Goal: Task Accomplishment & Management: Manage account settings

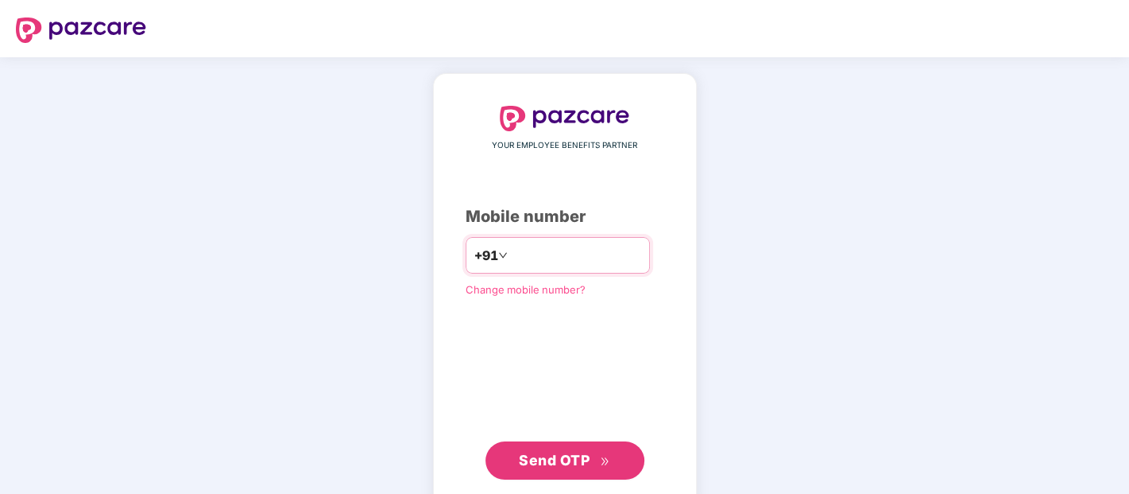
click at [511, 259] on input "number" at bounding box center [576, 254] width 130 height 25
type input "**********"
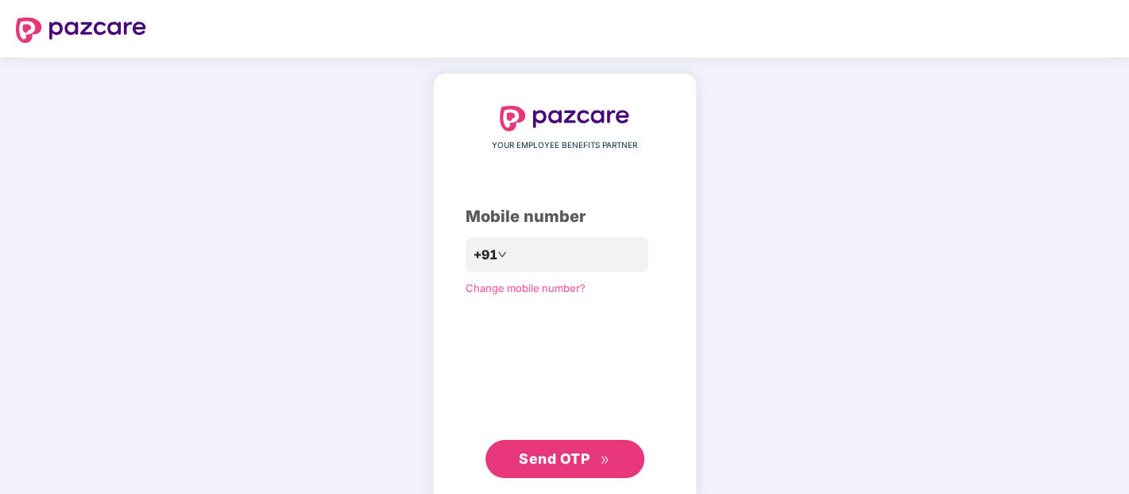
click at [614, 456] on button "Send OTP" at bounding box center [565, 458] width 159 height 38
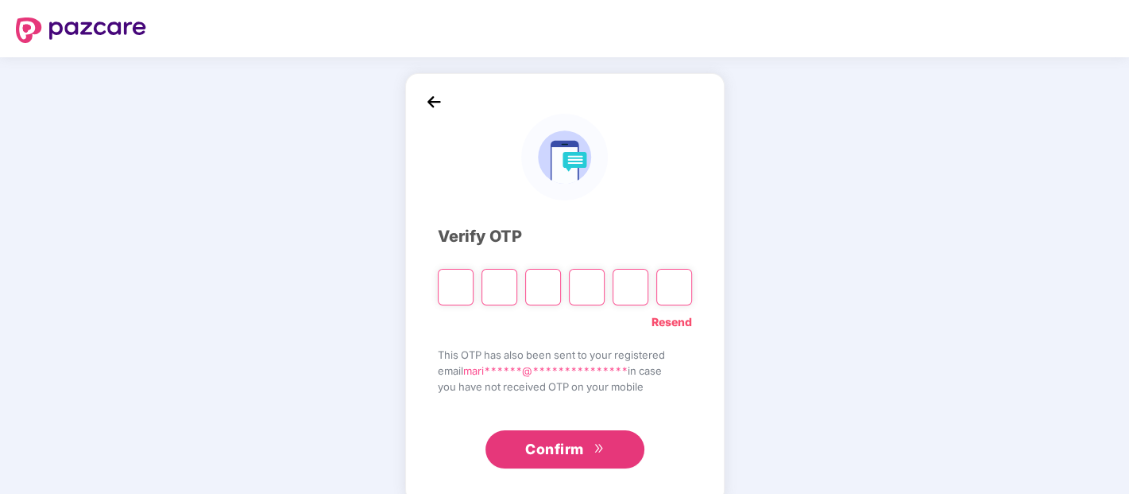
paste input "*"
type input "*"
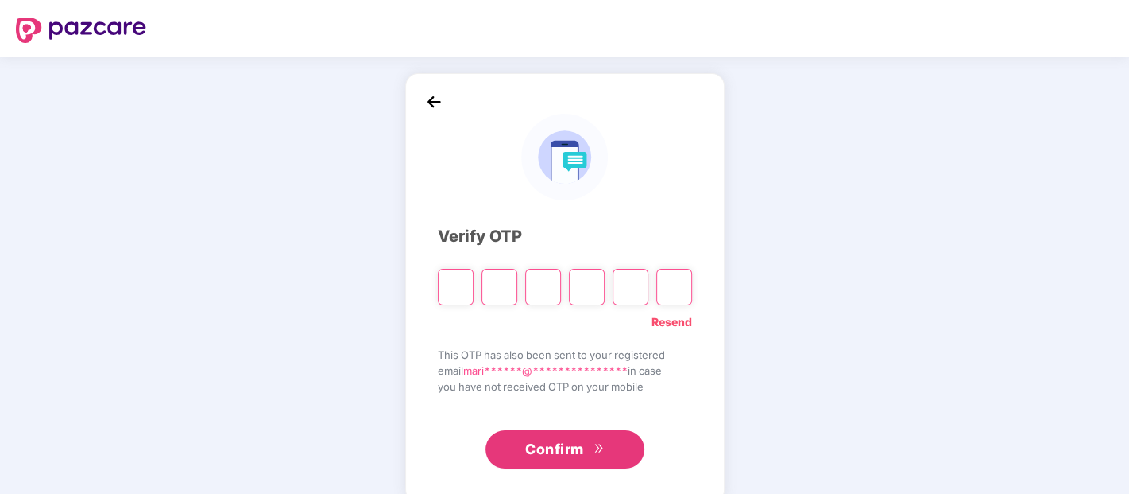
type input "*"
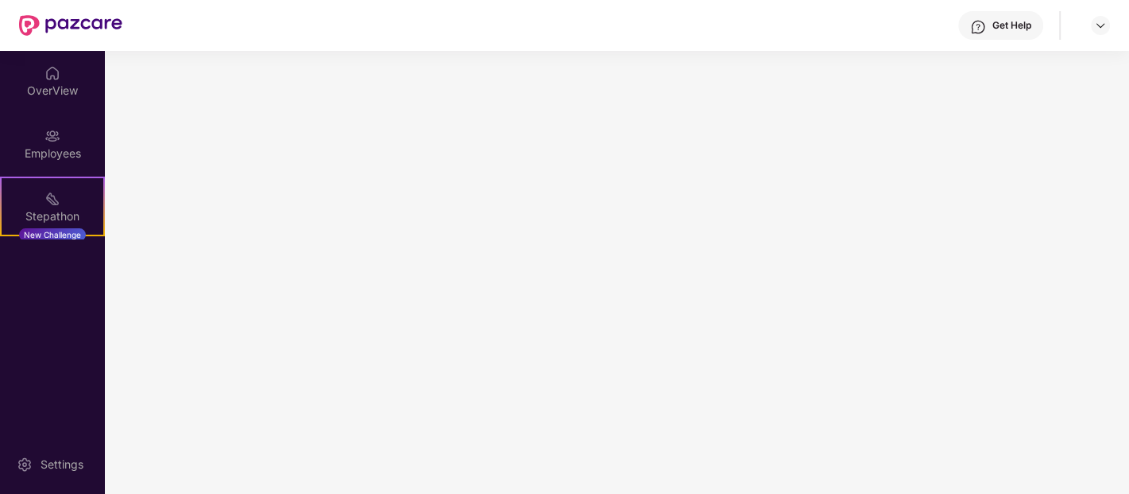
click at [553, 442] on main at bounding box center [617, 272] width 1024 height 443
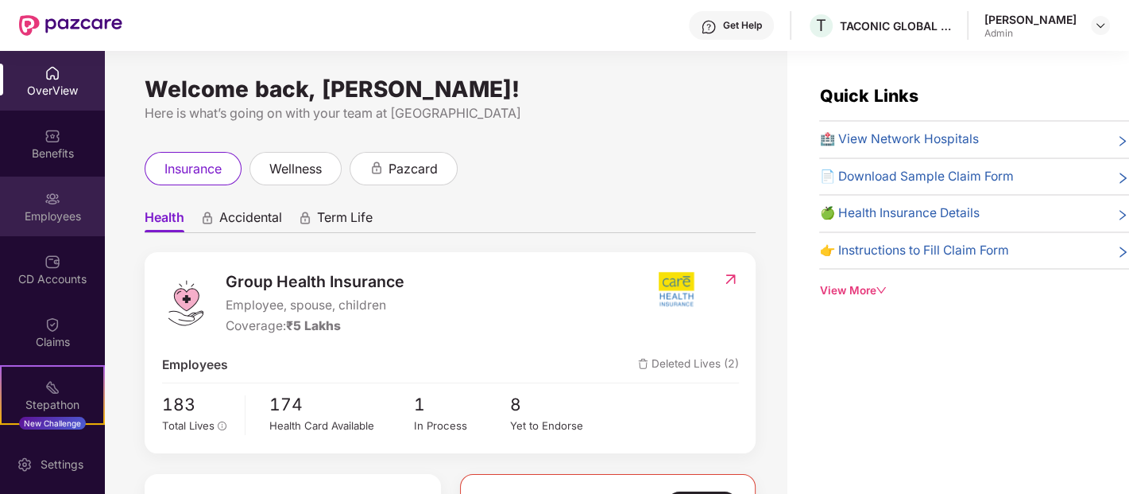
click at [54, 210] on div "Employees" at bounding box center [52, 216] width 105 height 16
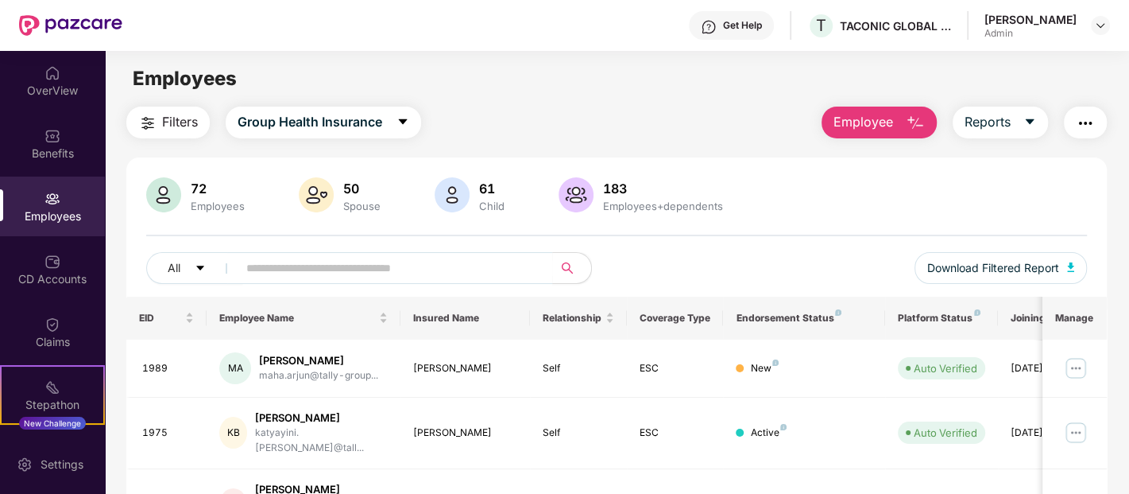
click at [337, 184] on div "50 Spouse" at bounding box center [362, 195] width 50 height 33
click at [398, 264] on input "text" at bounding box center [388, 268] width 285 height 24
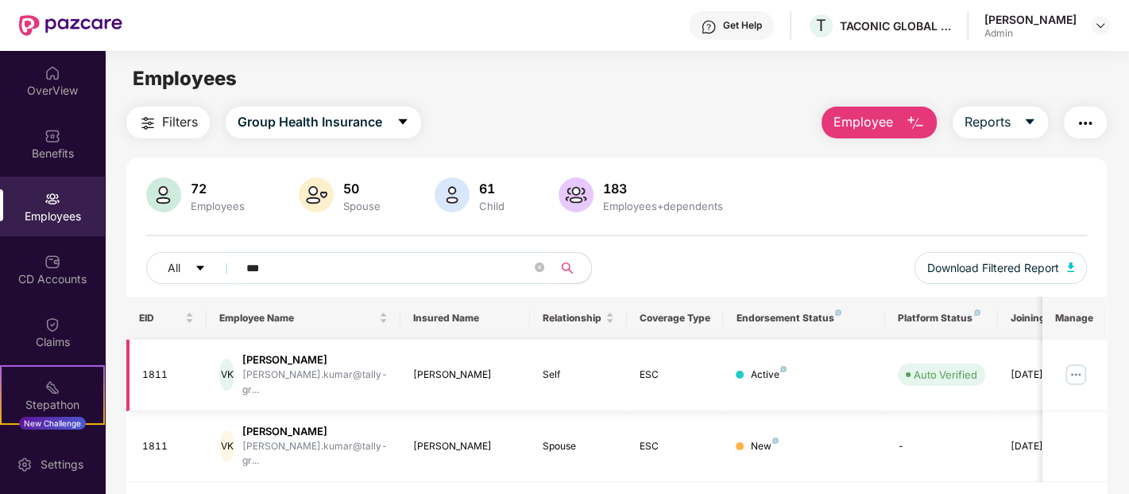
type input "***"
click at [314, 373] on div "[PERSON_NAME].kumar@tally-gr..." at bounding box center [314, 382] width 145 height 30
click at [1082, 366] on img at bounding box center [1075, 374] width 25 height 25
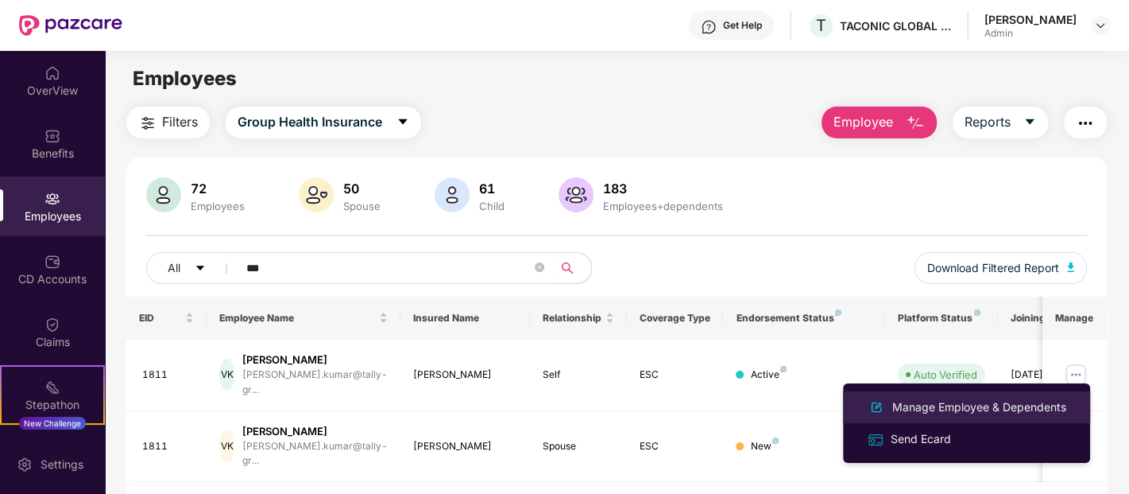
click at [987, 405] on div "Manage Employee & Dependents" at bounding box center [979, 406] width 180 height 17
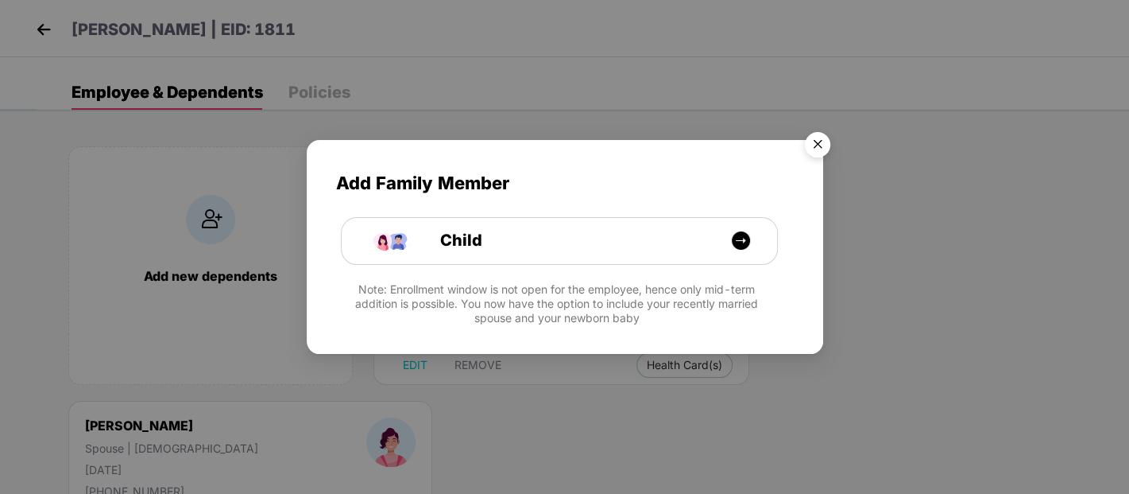
click at [807, 136] on img "Close" at bounding box center [818, 147] width 45 height 45
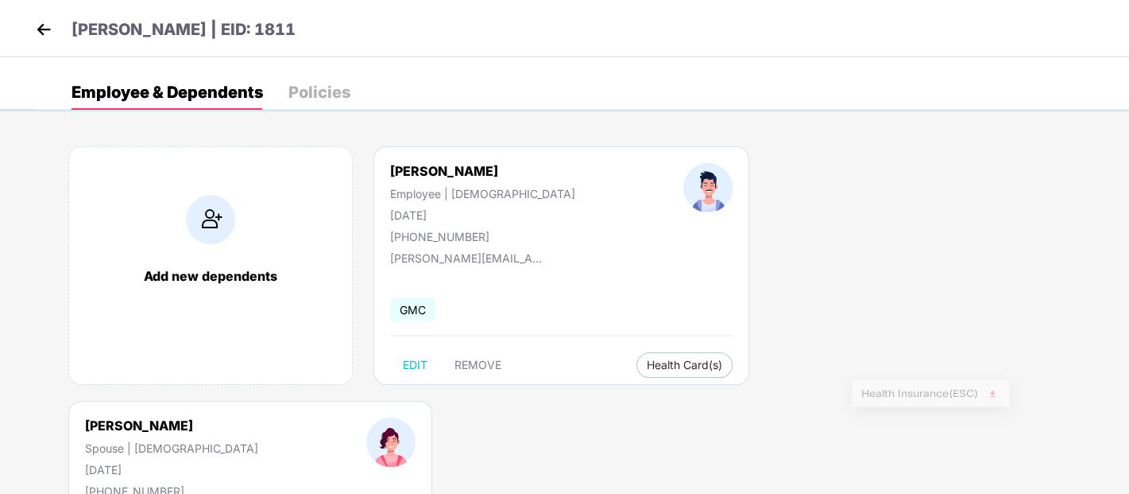
click at [900, 393] on span "Health Insurance(ESC)" at bounding box center [930, 394] width 139 height 17
click at [922, 390] on span "Health Insurance(ESC)" at bounding box center [930, 394] width 139 height 17
